Goal: Task Accomplishment & Management: Manage account settings

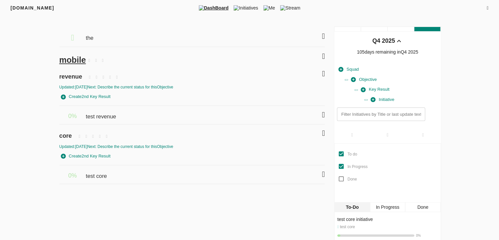
click at [487, 8] on icon at bounding box center [488, 8] width 2 height 5
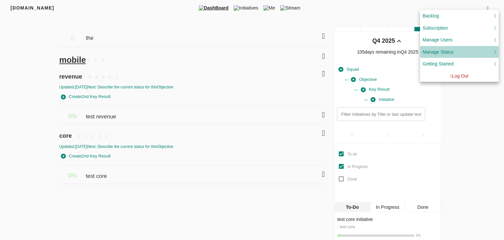
click at [456, 54] on div "Manage Status" at bounding box center [460, 52] width 74 height 8
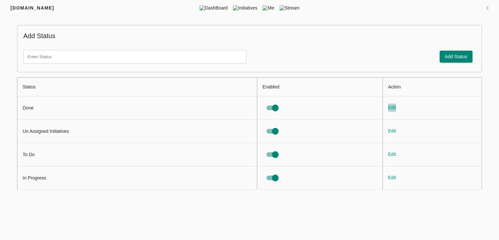
click at [390, 108] on span "Edit" at bounding box center [392, 107] width 8 height 8
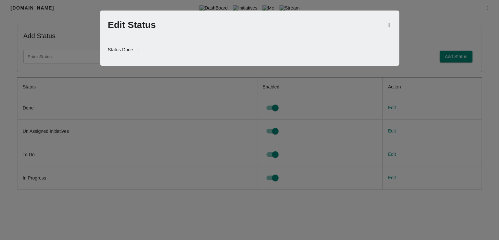
click at [143, 49] on icon at bounding box center [139, 50] width 13 height 16
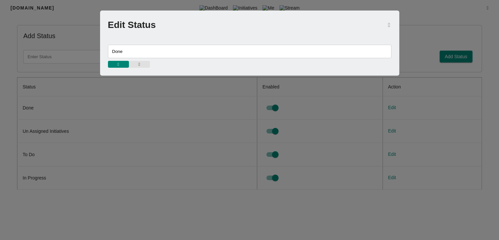
click at [144, 50] on input "Done" at bounding box center [250, 51] width 284 height 13
type input "Donee"
click at [118, 65] on icon "button" at bounding box center [118, 64] width 2 height 4
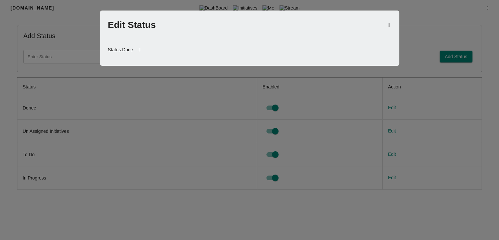
click at [83, 100] on div at bounding box center [249, 120] width 499 height 240
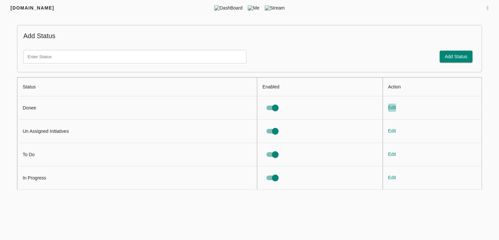
click at [392, 107] on span "Edit" at bounding box center [392, 107] width 8 height 8
click at [389, 105] on span "Edit" at bounding box center [392, 107] width 8 height 8
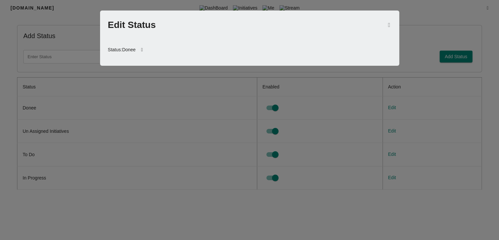
click at [145, 52] on icon at bounding box center [142, 50] width 13 height 16
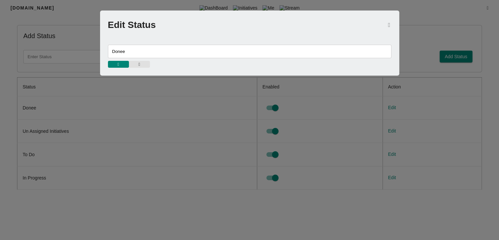
click at [145, 52] on input "Donee" at bounding box center [250, 51] width 284 height 13
type input "Done"
click at [118, 63] on icon "button" at bounding box center [118, 64] width 2 height 4
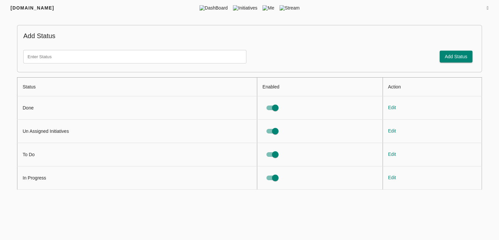
click at [173, 57] on input "text" at bounding box center [134, 56] width 223 height 13
type input "test code"
click at [449, 59] on span "Add Status" at bounding box center [456, 57] width 23 height 8
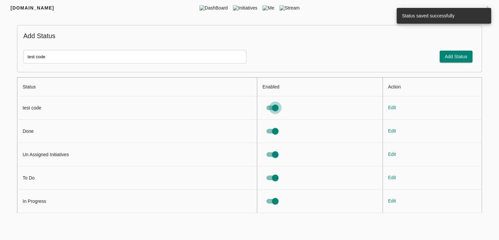
click at [275, 110] on input "status table" at bounding box center [275, 107] width 37 height 12
click at [266, 105] on input "status table" at bounding box center [268, 107] width 37 height 12
click at [272, 107] on input "status table" at bounding box center [275, 107] width 37 height 12
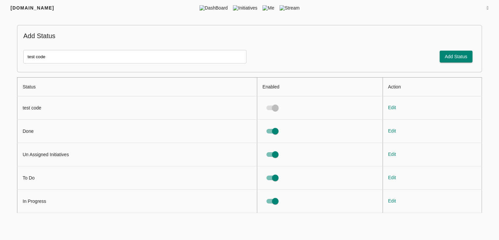
checkbox input "false"
click at [269, 107] on input "status table" at bounding box center [268, 107] width 37 height 12
checkbox input "true"
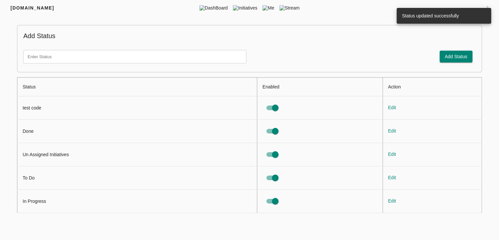
click at [397, 106] on td "Edit" at bounding box center [432, 107] width 99 height 23
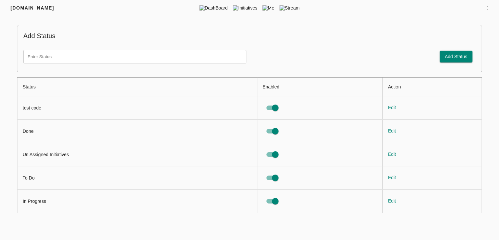
click at [393, 107] on span "Edit" at bounding box center [392, 107] width 8 height 8
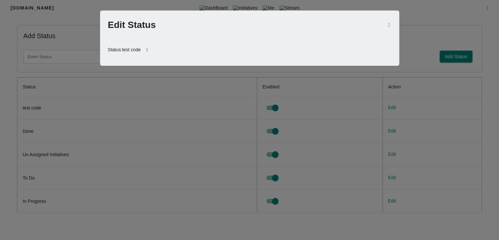
click at [150, 48] on icon at bounding box center [147, 50] width 13 height 16
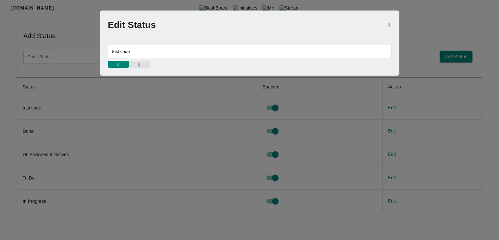
click at [146, 51] on input "test code" at bounding box center [250, 51] width 284 height 13
type input "test coding"
click at [119, 63] on icon "button" at bounding box center [118, 64] width 2 height 4
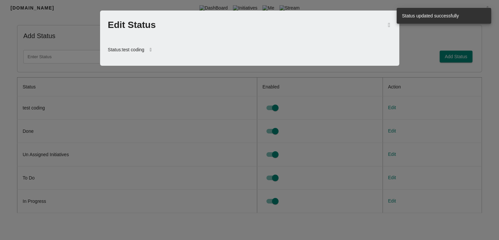
click at [153, 49] on icon at bounding box center [150, 50] width 13 height 16
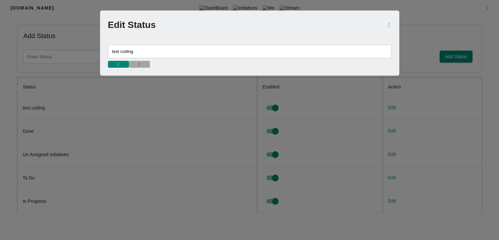
click at [142, 66] on span "button" at bounding box center [139, 64] width 14 height 4
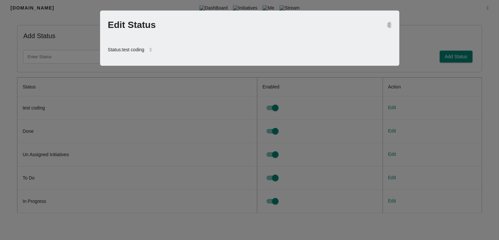
click at [387, 27] on button "button" at bounding box center [389, 25] width 4 height 8
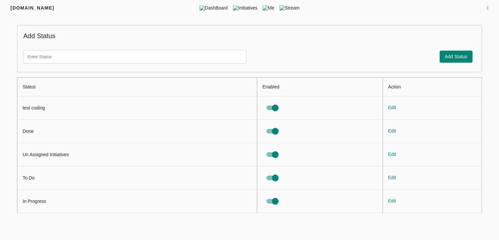
click at [274, 109] on input "status table" at bounding box center [275, 107] width 37 height 12
checkbox input "false"
